Goal: Task Accomplishment & Management: Use online tool/utility

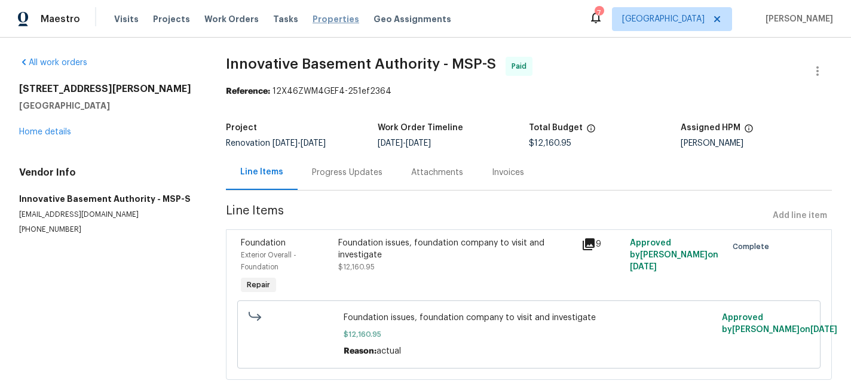
click at [322, 22] on span "Properties" at bounding box center [336, 19] width 47 height 12
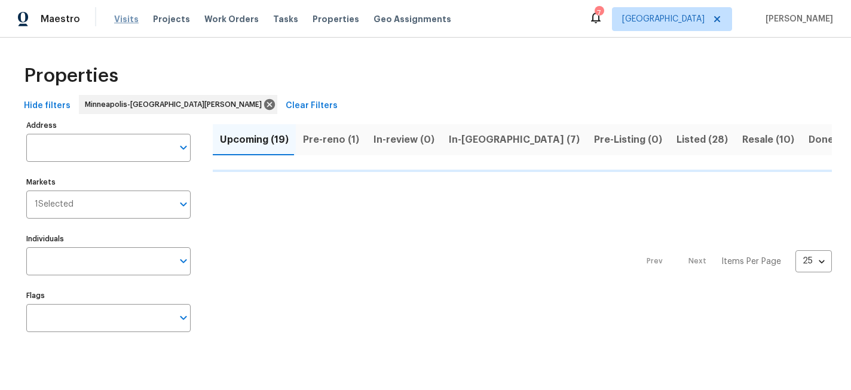
click at [127, 16] on span "Visits" at bounding box center [126, 19] width 25 height 12
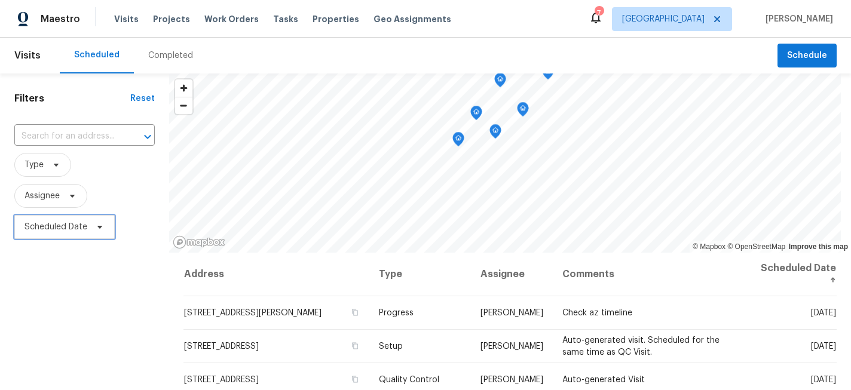
click at [59, 222] on span "Scheduled Date" at bounding box center [56, 227] width 63 height 12
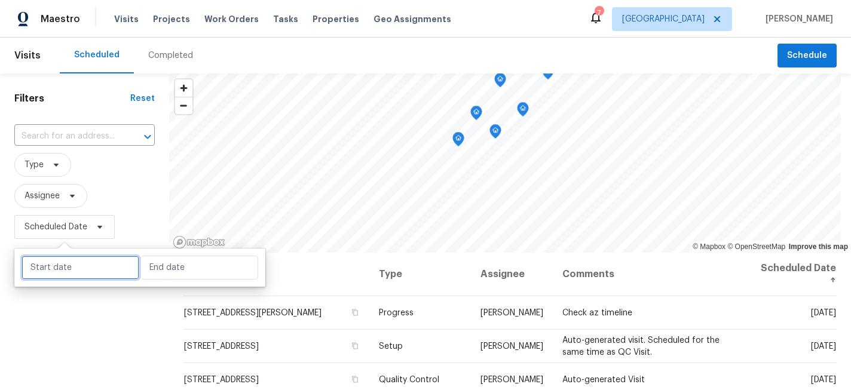
click at [95, 269] on input "text" at bounding box center [81, 268] width 118 height 24
select select "9"
select select "2025"
select select "10"
select select "2025"
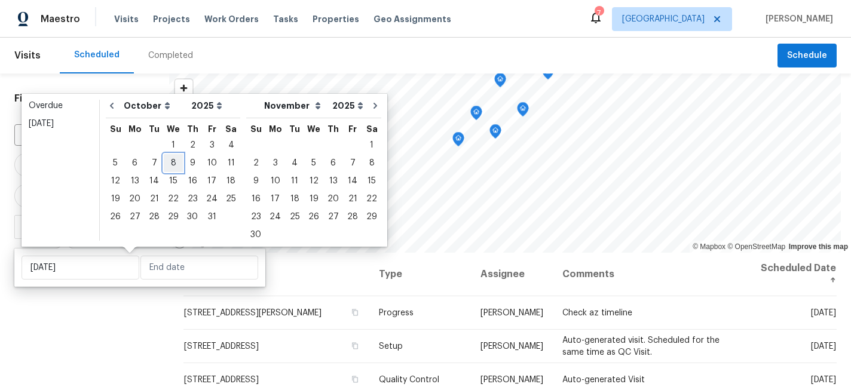
click at [170, 160] on div "8" at bounding box center [173, 163] width 19 height 17
type input "[DATE]"
click at [170, 160] on div "8" at bounding box center [173, 163] width 19 height 17
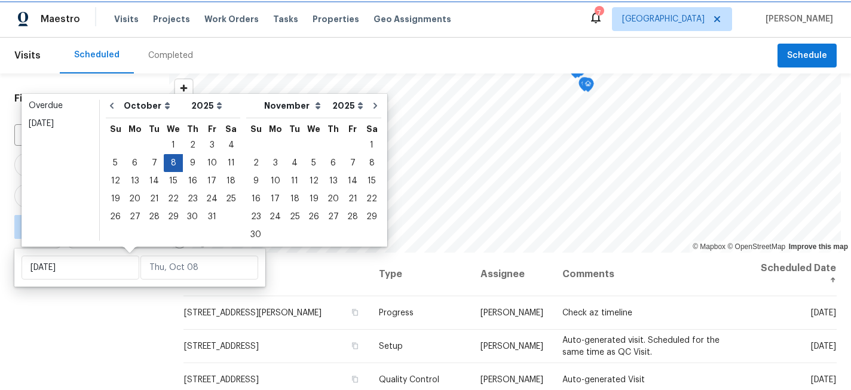
type input "[DATE]"
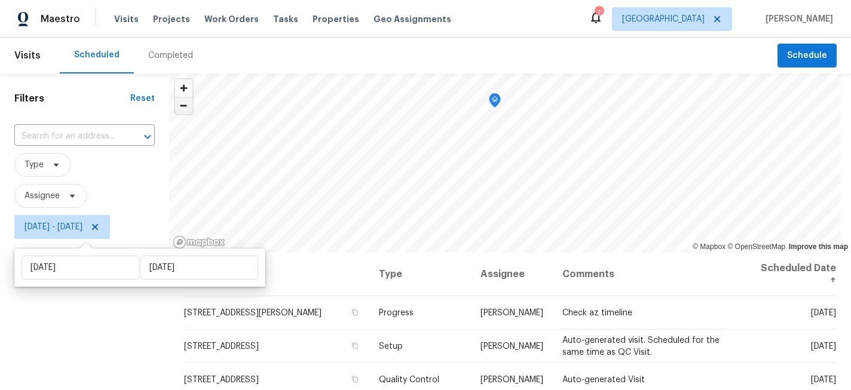
click at [184, 106] on span "Zoom out" at bounding box center [183, 105] width 17 height 17
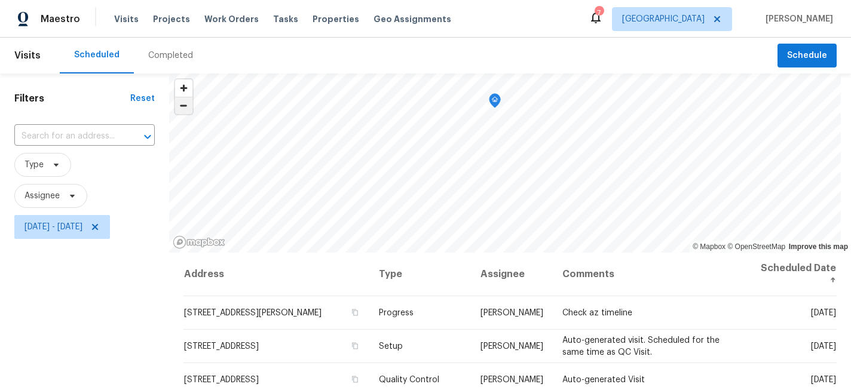
click at [184, 106] on span "Zoom out" at bounding box center [183, 105] width 17 height 17
